Goal: Unclear

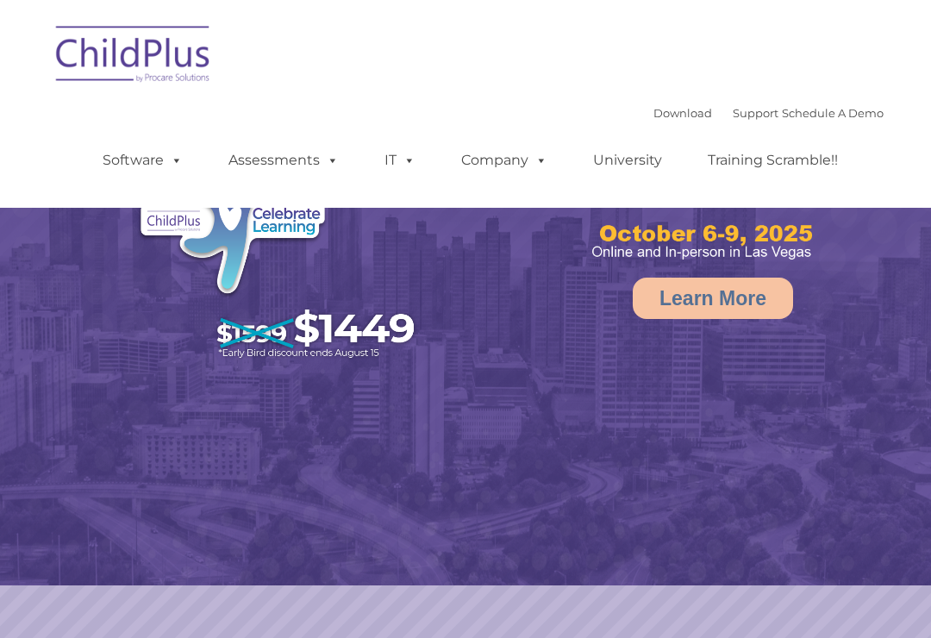
select select "MEDIUM"
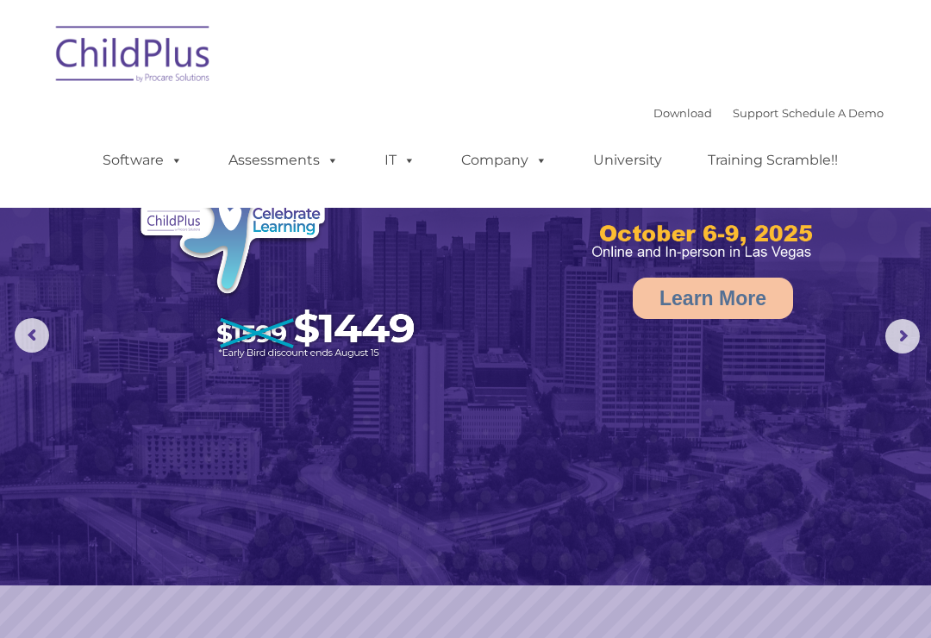
click at [128, 59] on img at bounding box center [133, 57] width 172 height 86
click at [162, 65] on img at bounding box center [133, 57] width 172 height 86
click at [147, 61] on img at bounding box center [133, 57] width 172 height 86
click at [413, 152] on span at bounding box center [405, 160] width 19 height 16
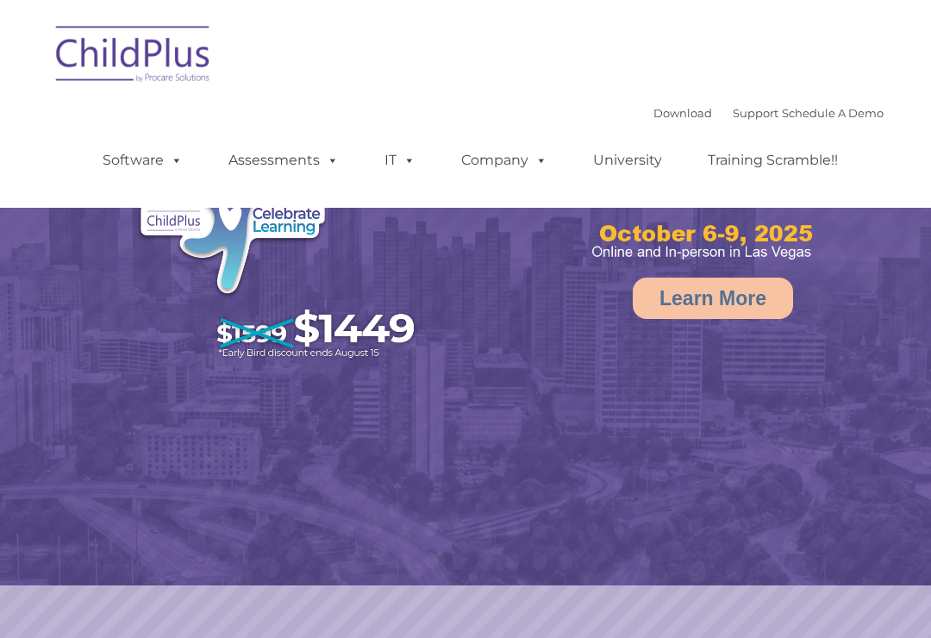
select select "MEDIUM"
